Goal: Task Accomplishment & Management: Complete application form

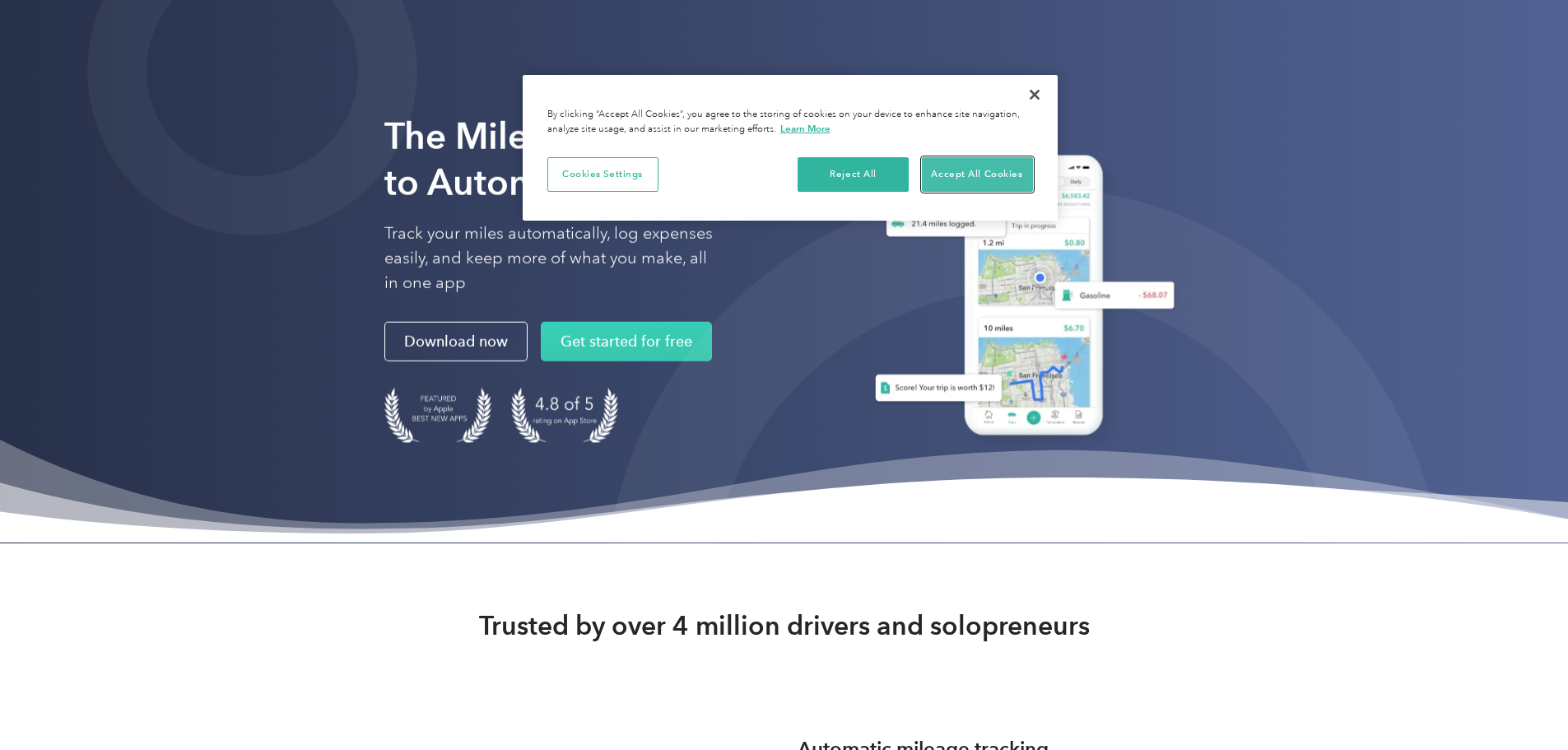
click at [1002, 174] on button "Accept All Cookies" at bounding box center [977, 174] width 111 height 35
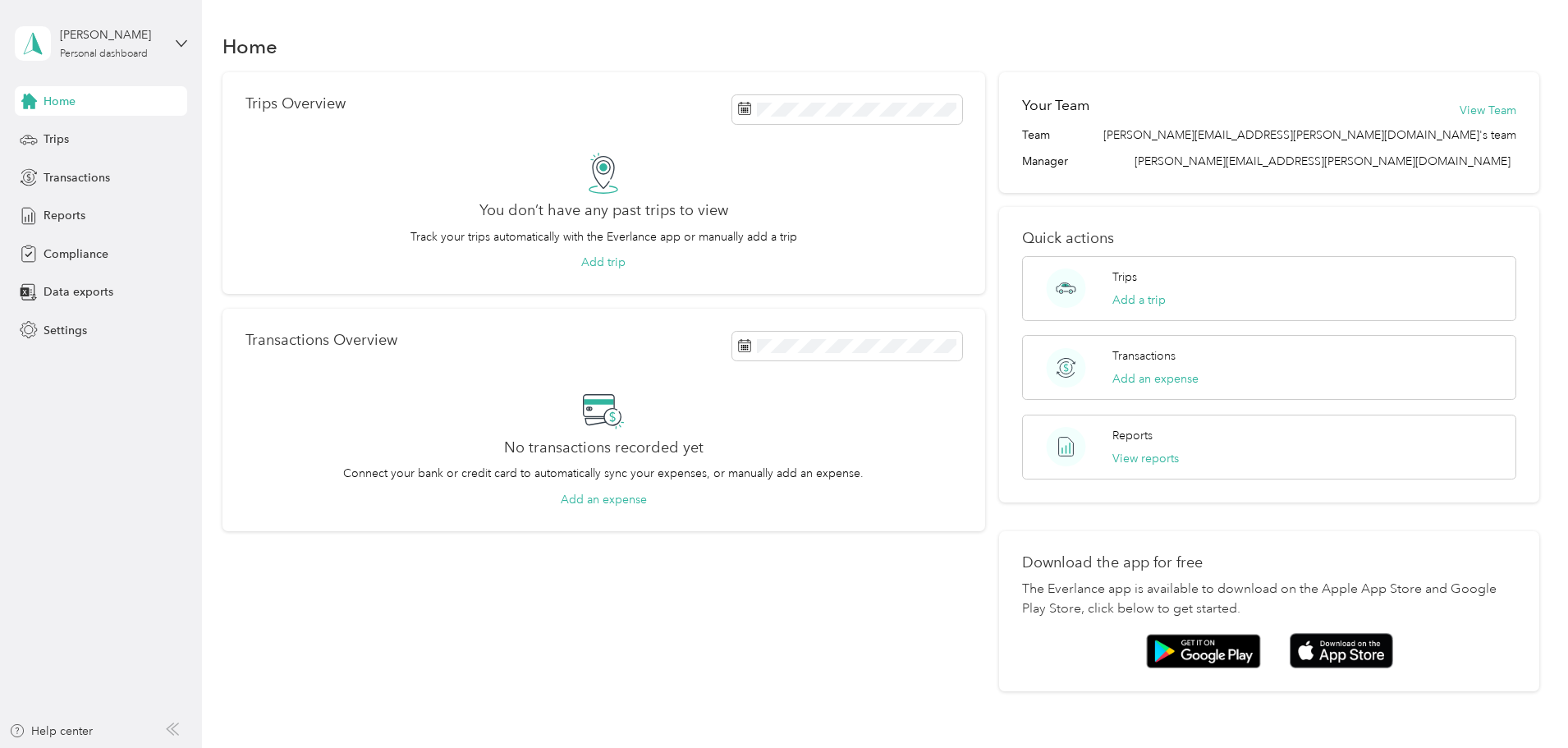
click at [176, 54] on div "Lydia Bonin Personal dashboard" at bounding box center [101, 44] width 172 height 57
click at [89, 146] on div "Trips" at bounding box center [101, 139] width 172 height 29
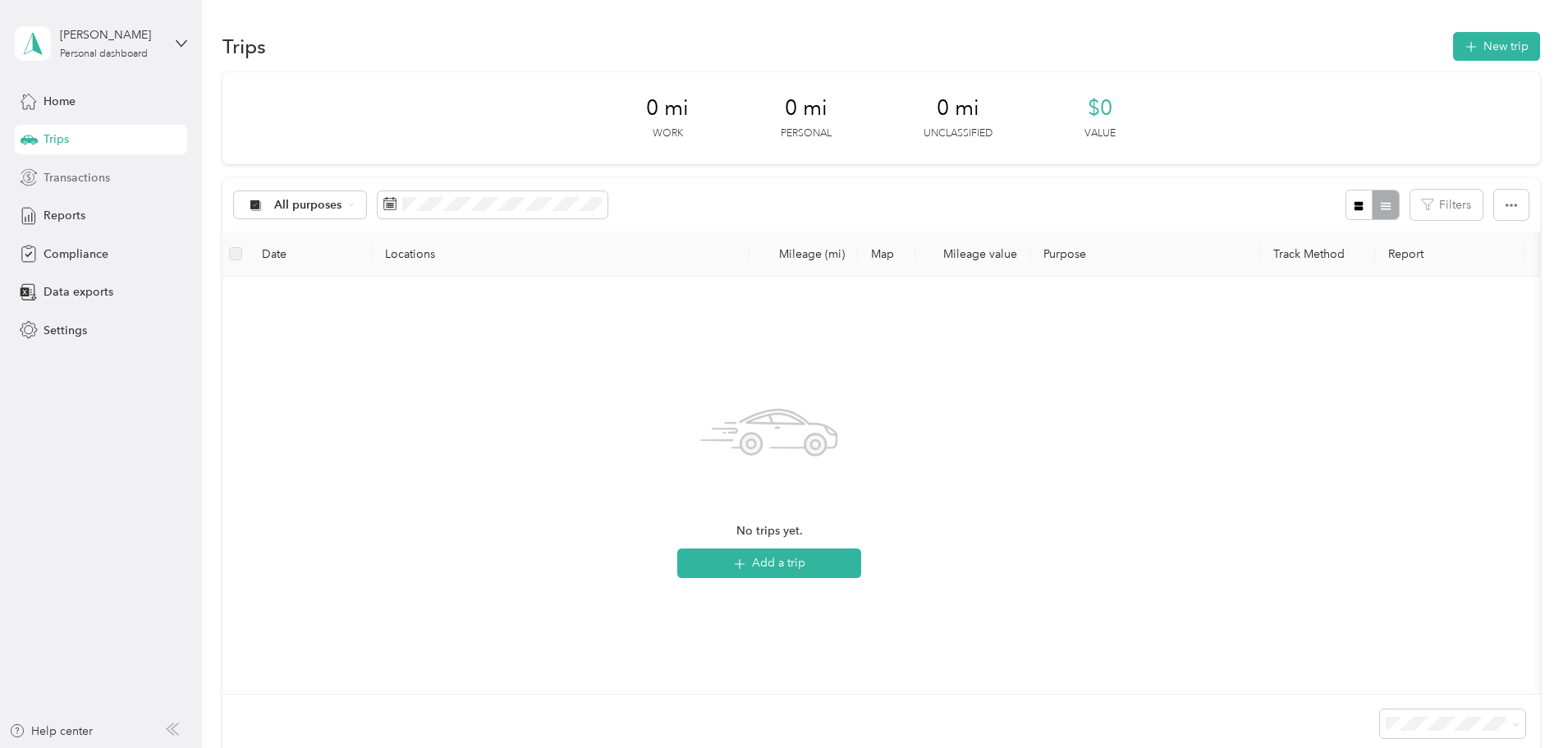
click at [94, 175] on span "Transactions" at bounding box center [76, 178] width 66 height 18
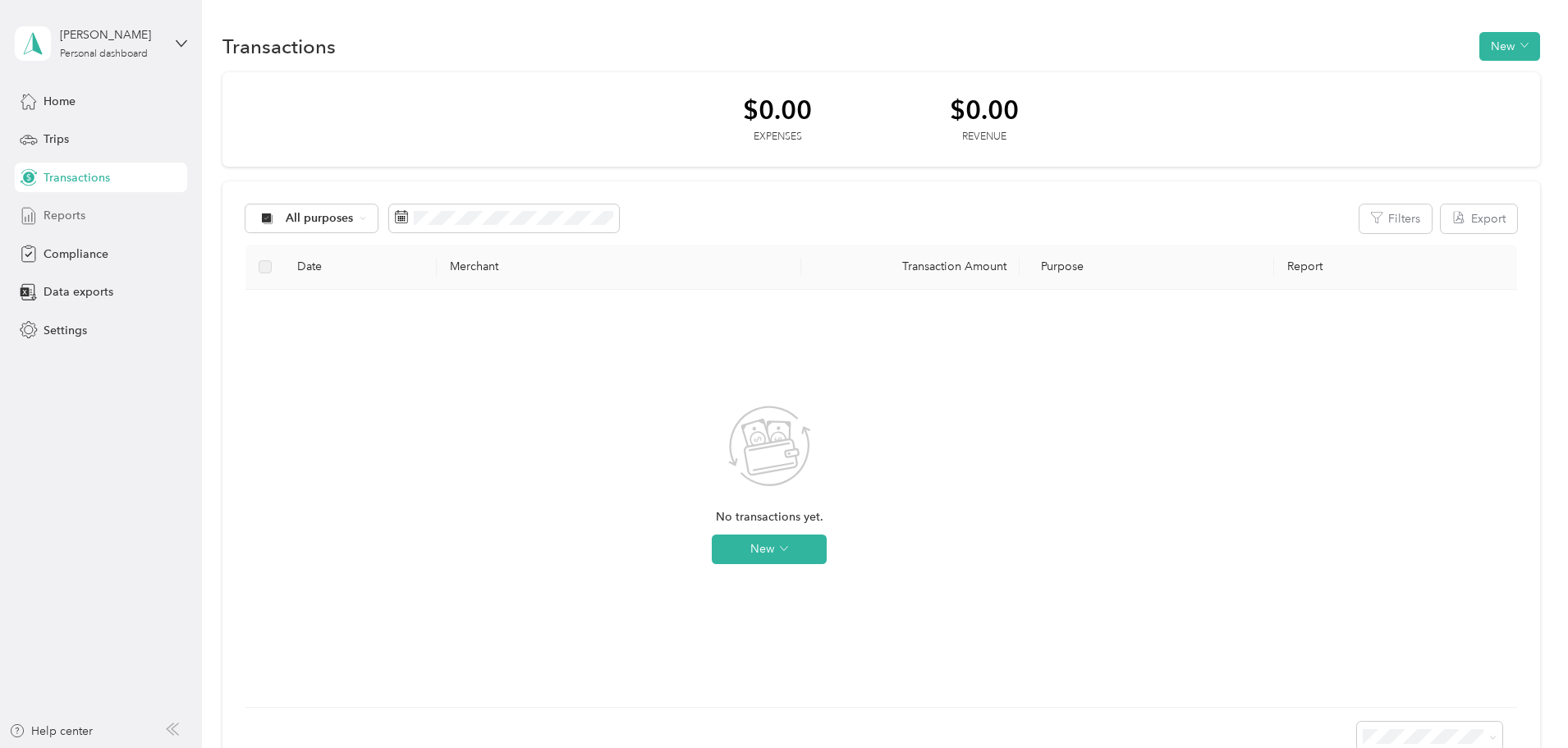
click at [94, 216] on div "Reports" at bounding box center [101, 216] width 172 height 29
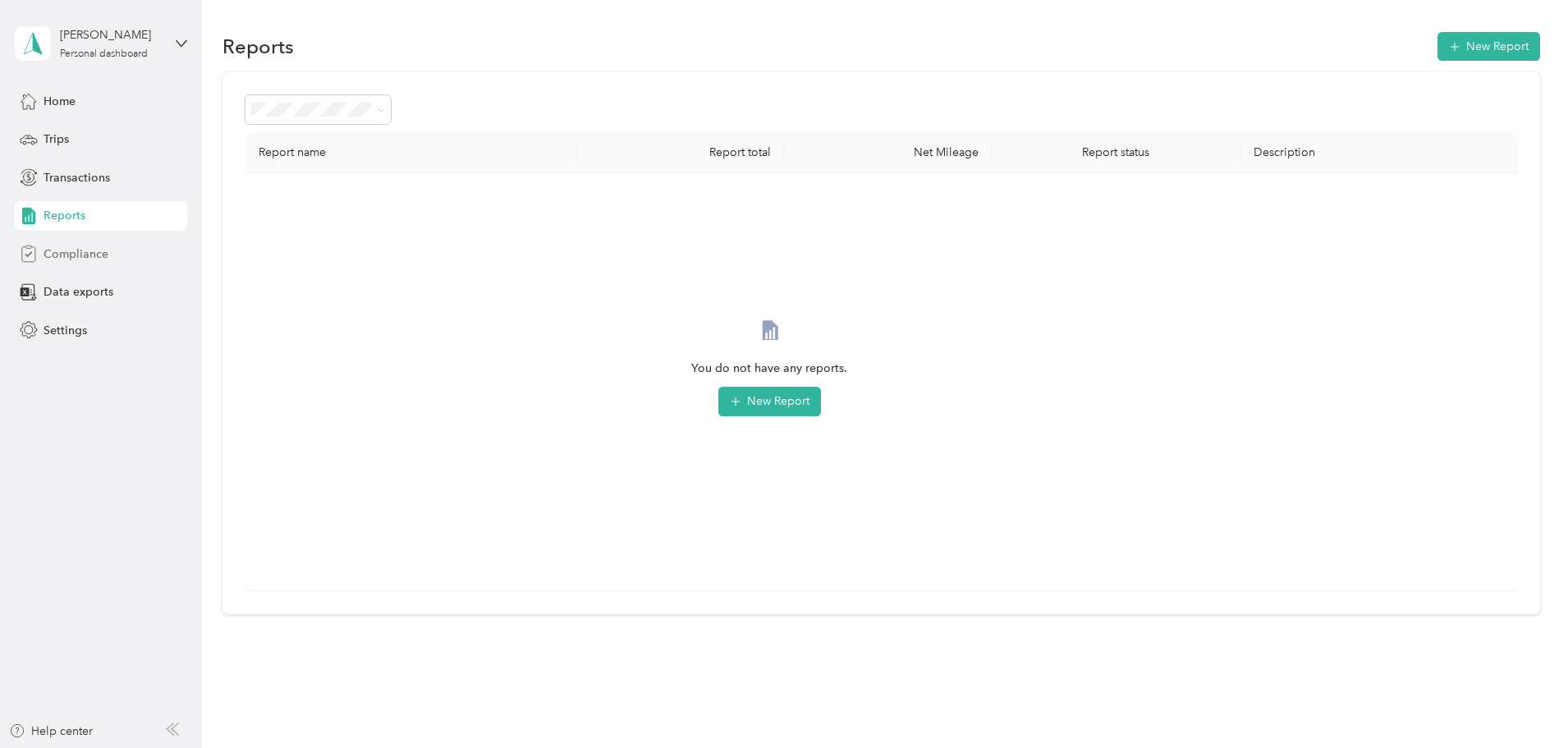
click at [91, 252] on span "Compliance" at bounding box center [76, 254] width 65 height 18
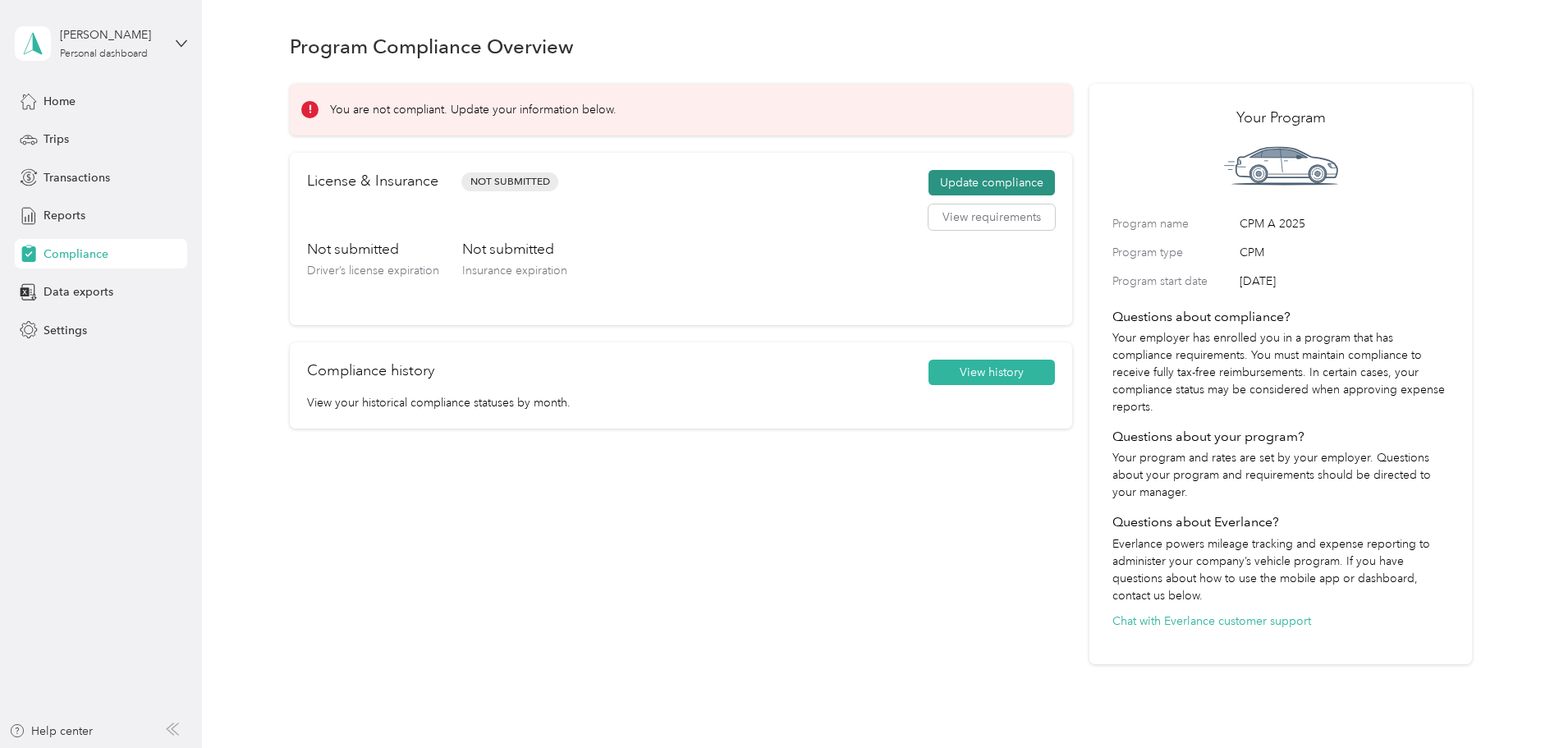
click at [941, 180] on button "Update compliance" at bounding box center [992, 183] width 127 height 26
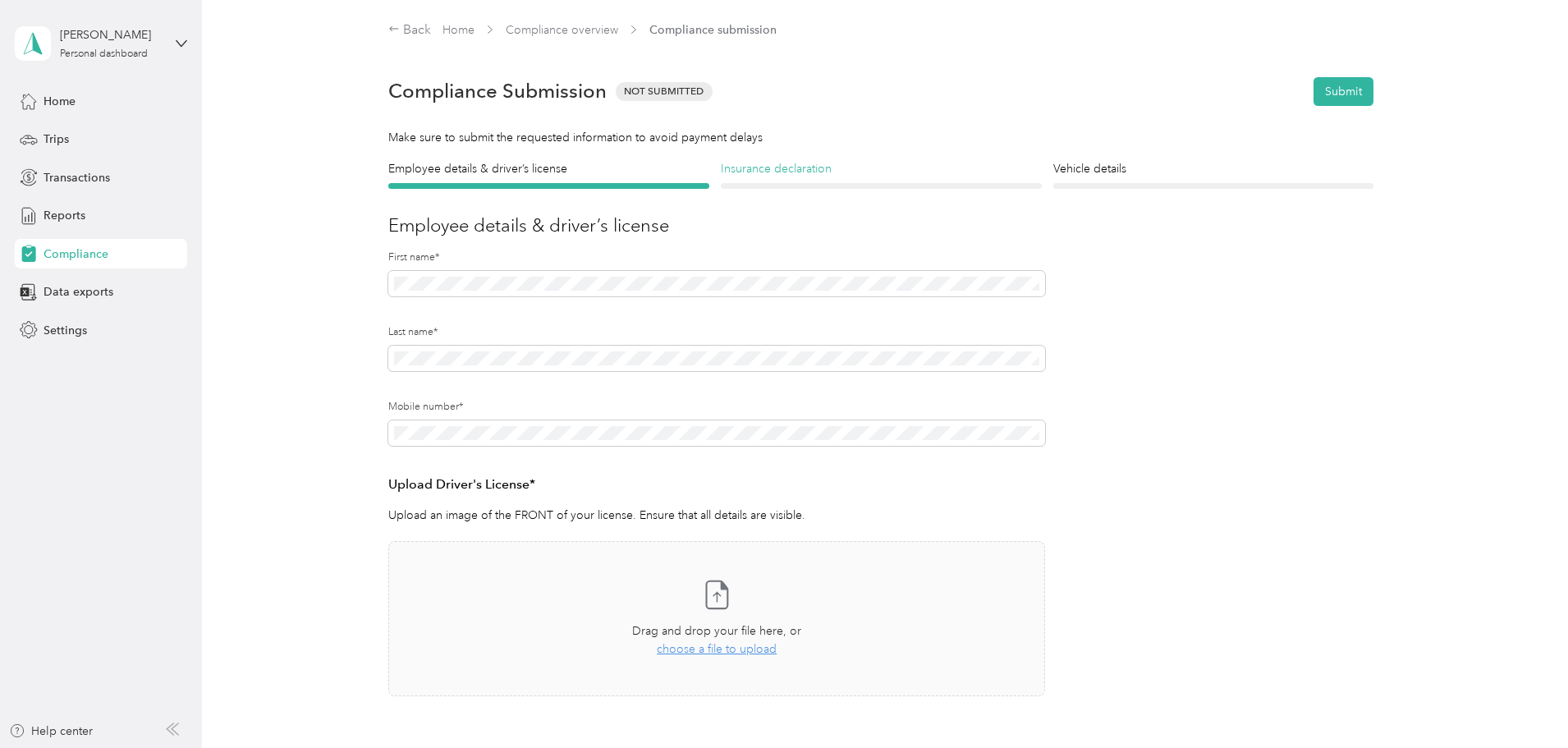
click at [816, 174] on h4 "Insurance declaration" at bounding box center [881, 169] width 321 height 18
